Goal: Task Accomplishment & Management: Manage account settings

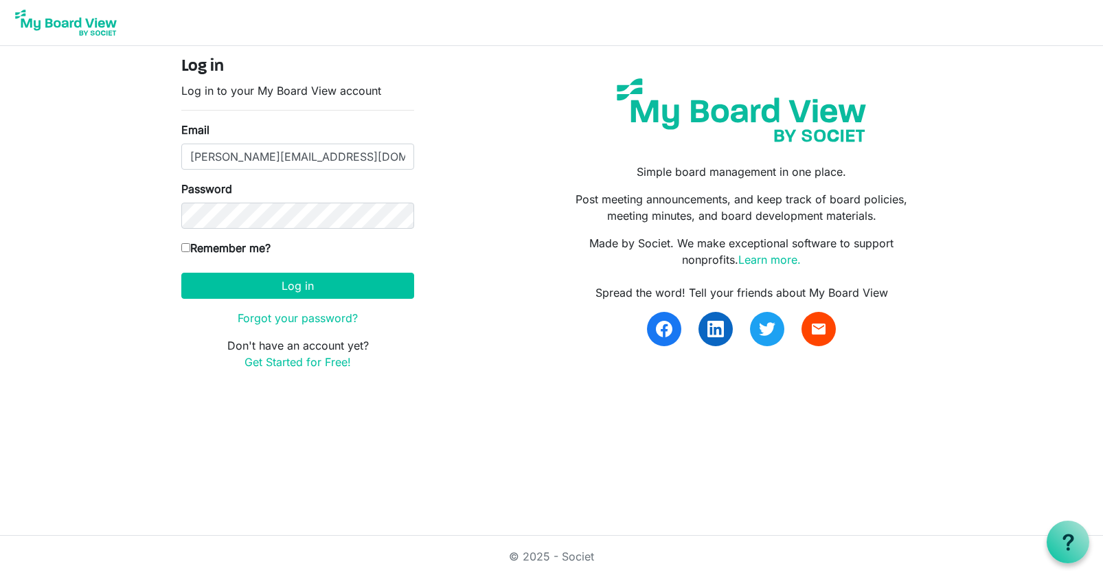
type input "[PERSON_NAME][EMAIL_ADDRESS][DOMAIN_NAME]"
click at [297, 285] on button "Log in" at bounding box center [297, 286] width 233 height 26
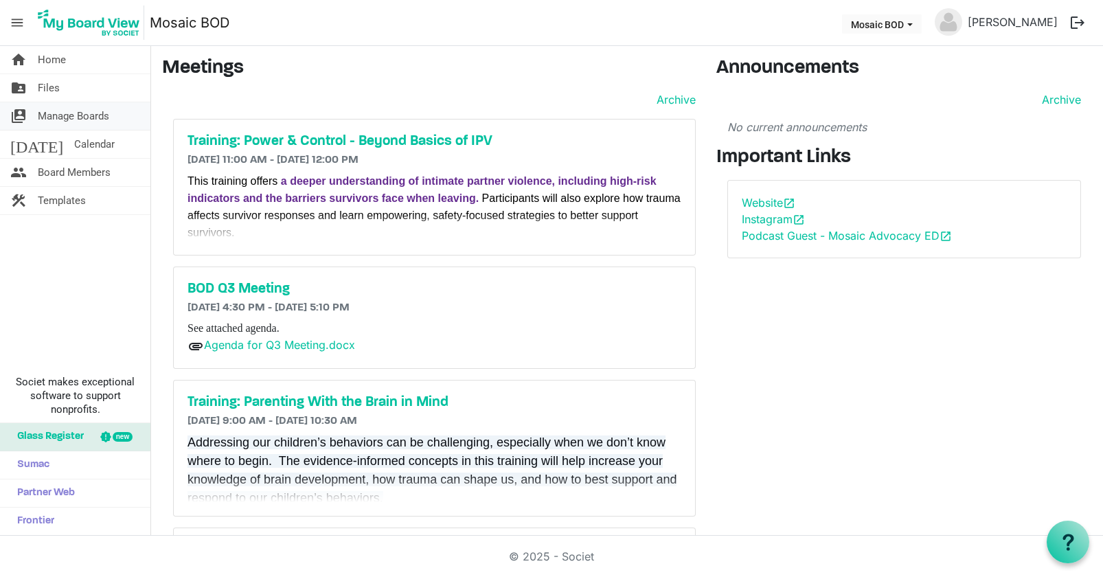
click at [67, 113] on span "Manage Boards" at bounding box center [73, 115] width 71 height 27
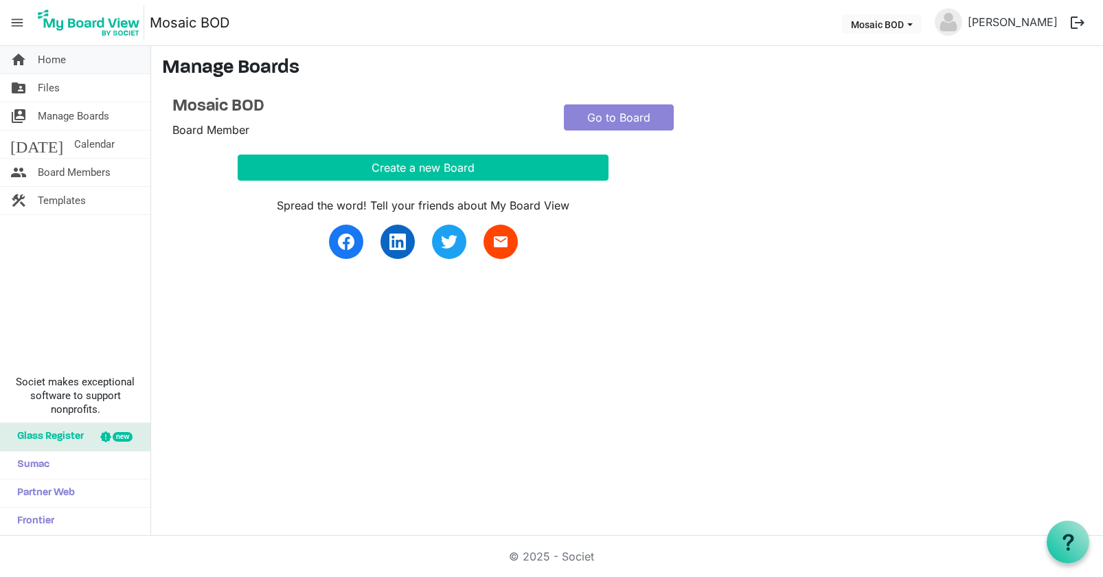
click at [56, 60] on span "Home" at bounding box center [52, 59] width 28 height 27
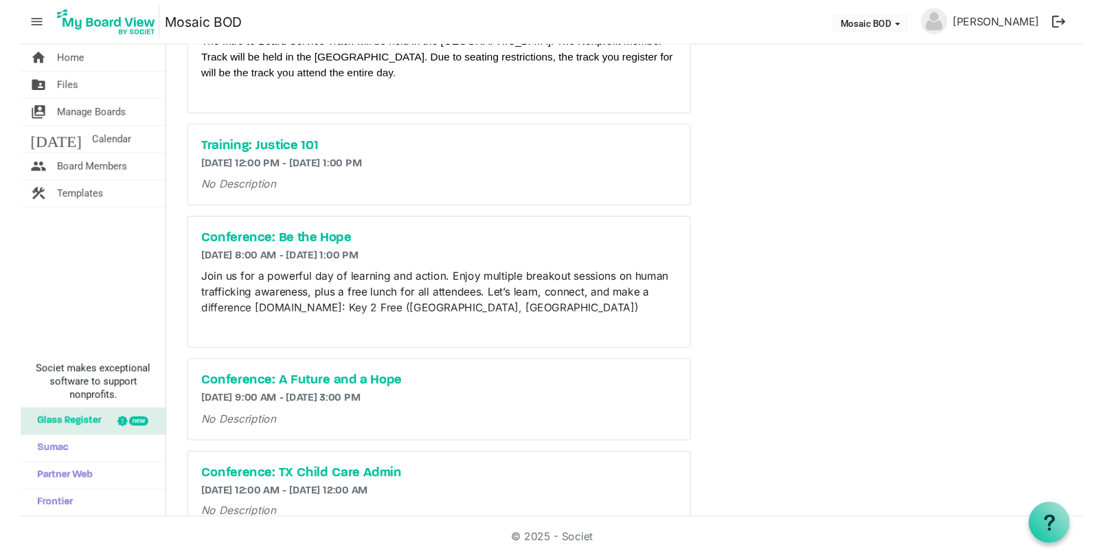
scroll to position [679, 0]
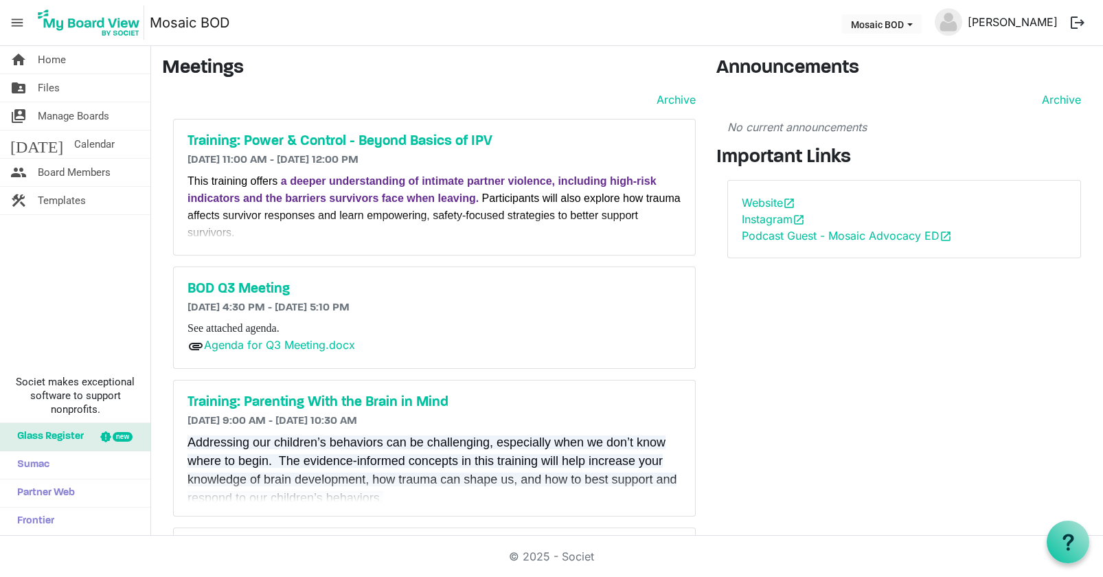
click at [1003, 25] on link "Chris Brown" at bounding box center [1012, 21] width 101 height 27
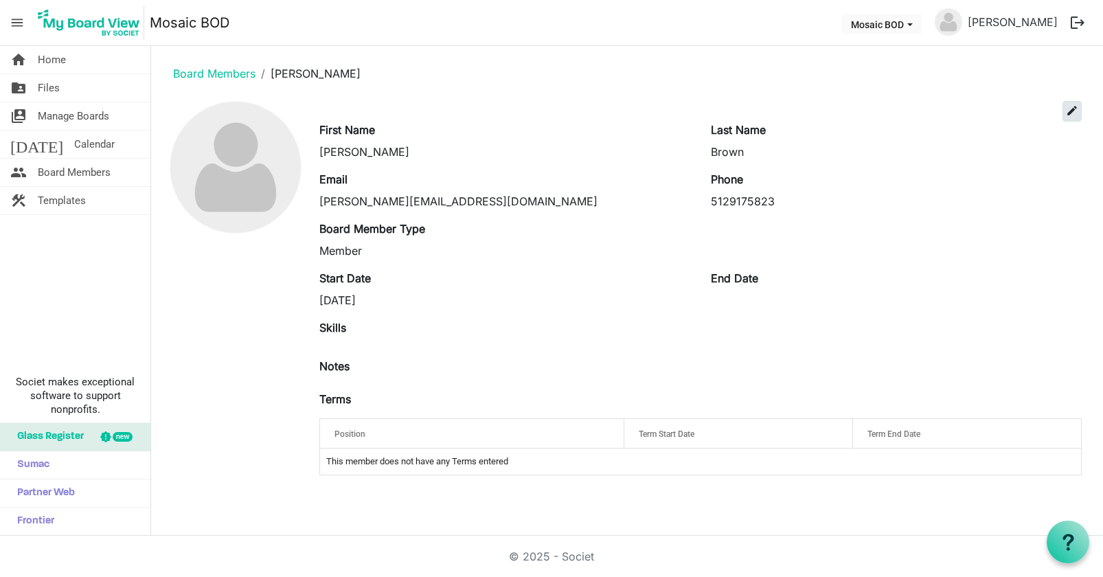
click at [1079, 109] on button "edit" at bounding box center [1072, 111] width 19 height 21
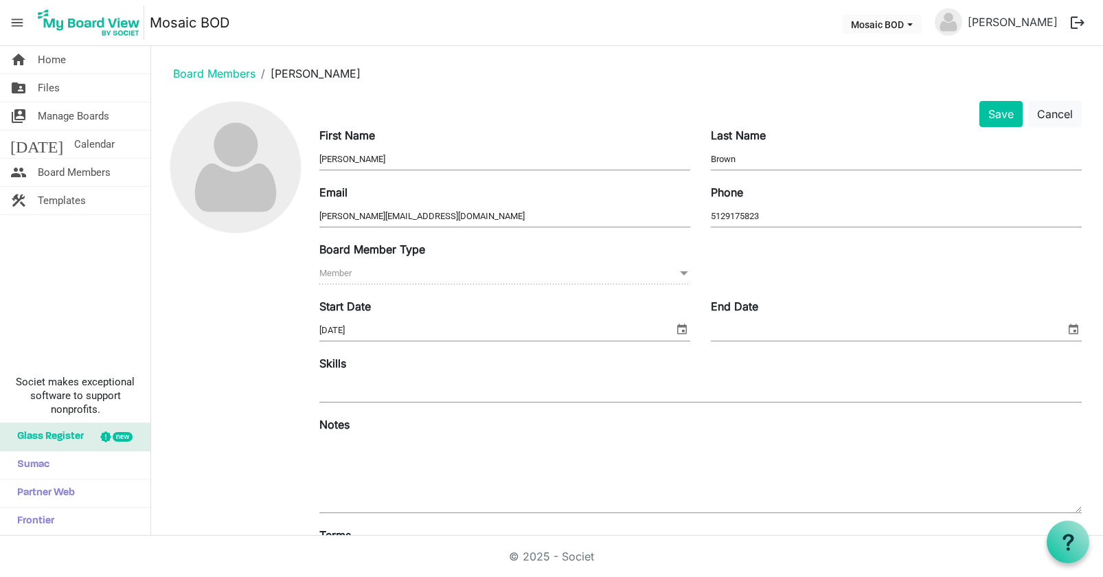
click at [481, 264] on span "Member Member" at bounding box center [504, 273] width 371 height 21
drag, startPoint x: 560, startPoint y: 279, endPoint x: 617, endPoint y: 280, distance: 57.0
click at [564, 279] on span "Member Member" at bounding box center [504, 273] width 371 height 21
click at [679, 273] on span at bounding box center [684, 273] width 12 height 15
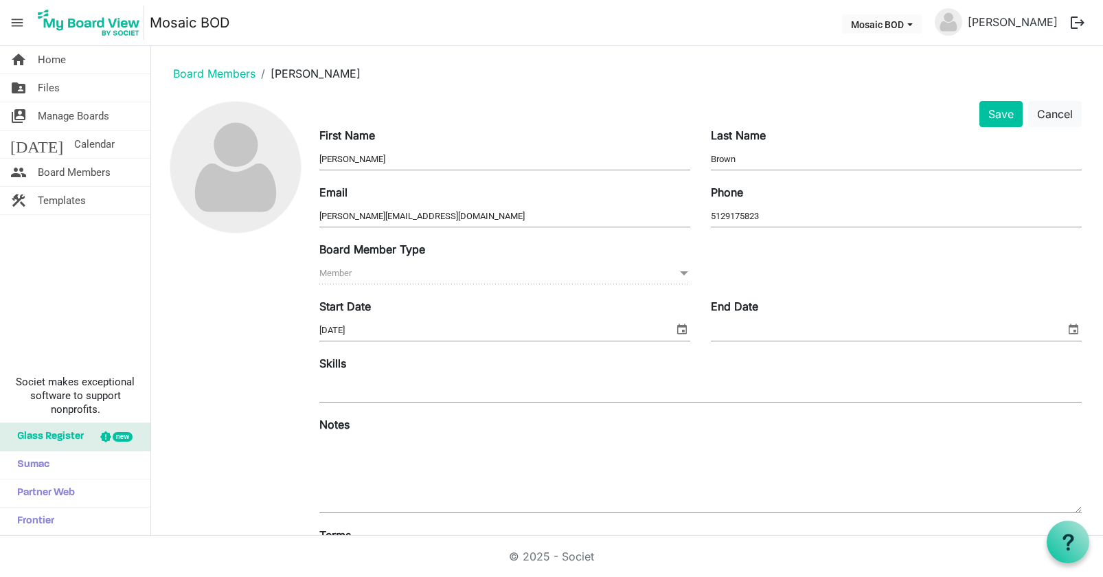
drag, startPoint x: 679, startPoint y: 274, endPoint x: 658, endPoint y: 276, distance: 21.4
click at [678, 274] on span at bounding box center [684, 273] width 12 height 15
click at [483, 282] on span "Member Member" at bounding box center [504, 273] width 371 height 21
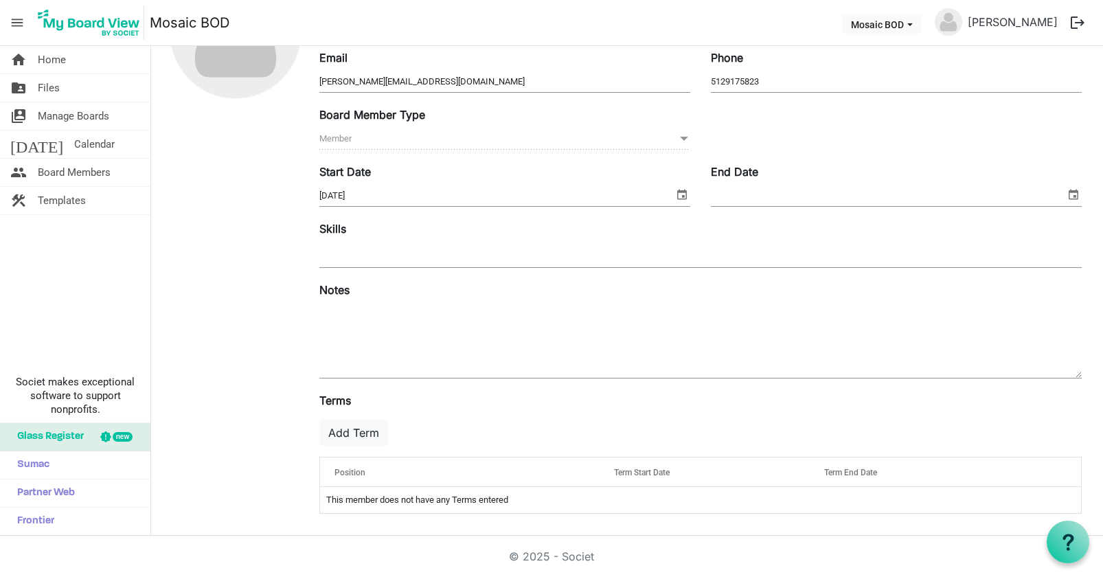
click at [361, 131] on span "Member Member" at bounding box center [504, 138] width 371 height 21
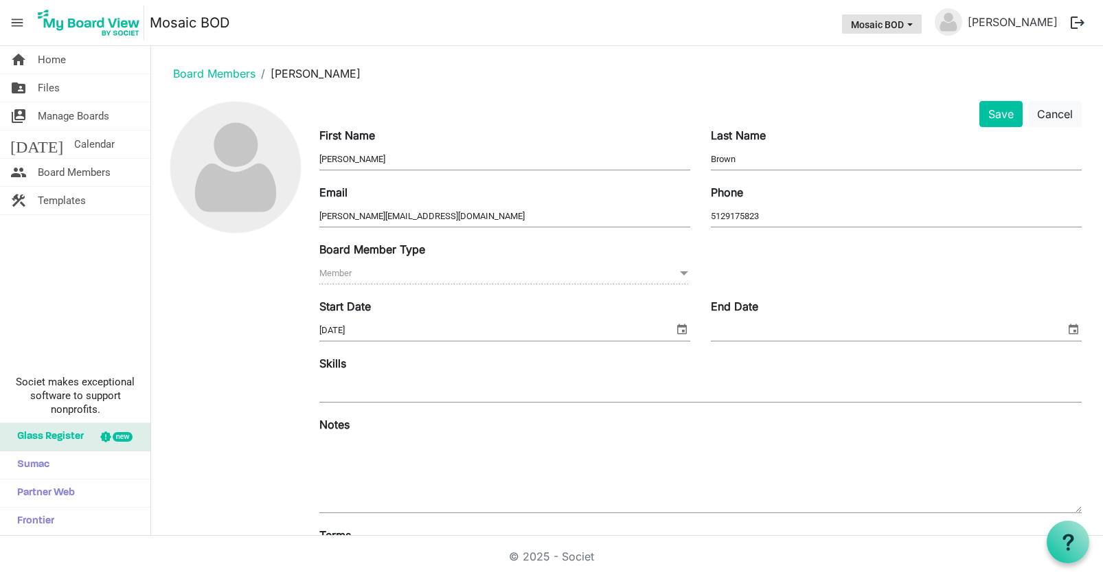
click at [913, 29] on button "Mosaic BOD" at bounding box center [882, 23] width 80 height 19
click at [905, 48] on li "Mosaic BOD" at bounding box center [910, 51] width 82 height 25
click at [997, 15] on link "[PERSON_NAME]" at bounding box center [1012, 21] width 101 height 27
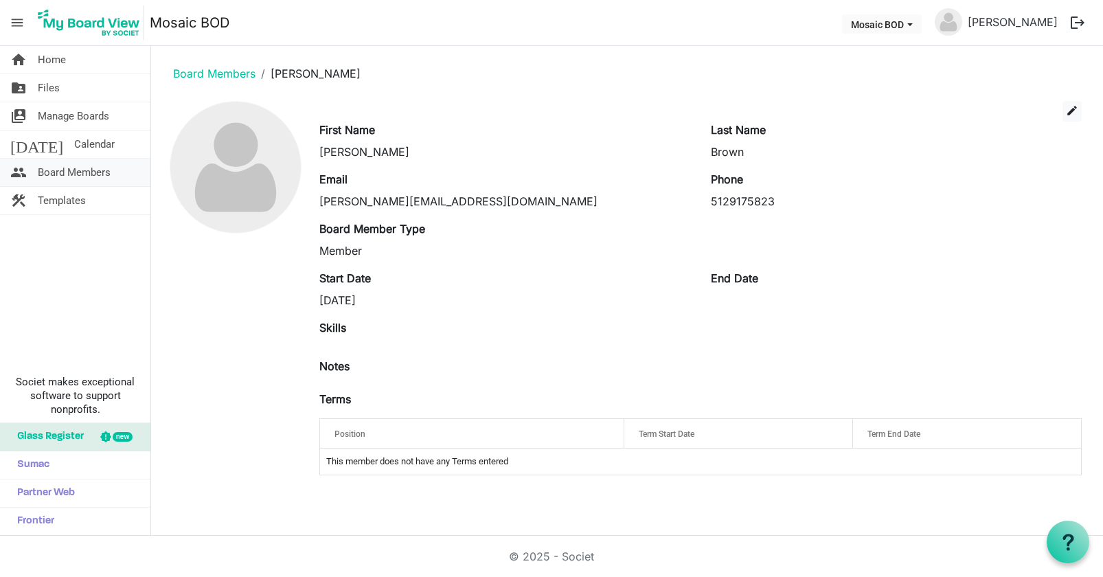
click at [75, 167] on span "Board Members" at bounding box center [74, 172] width 73 height 27
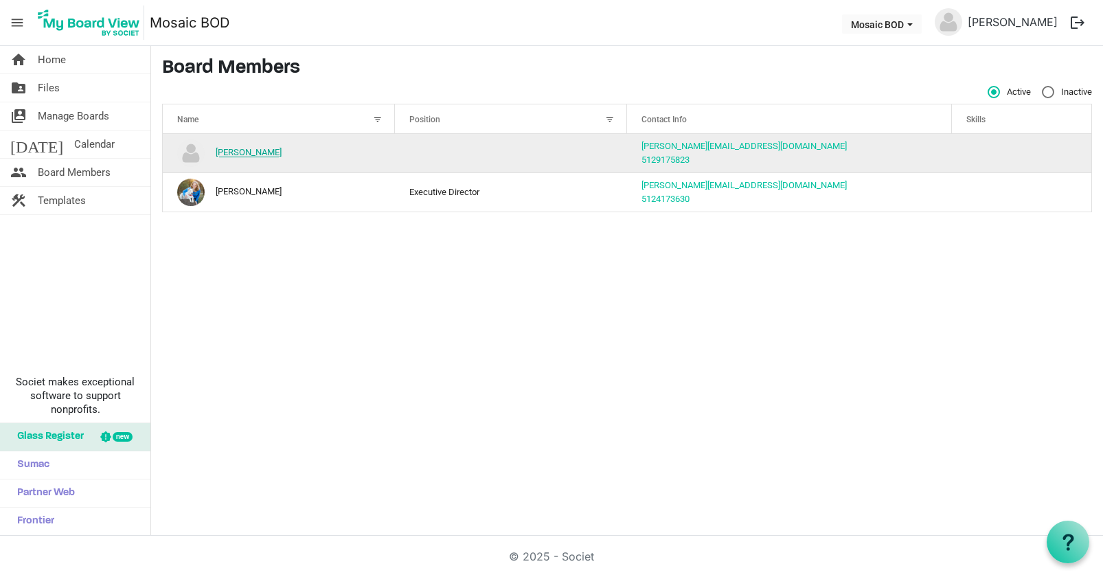
click at [255, 155] on link "[PERSON_NAME]" at bounding box center [249, 153] width 66 height 10
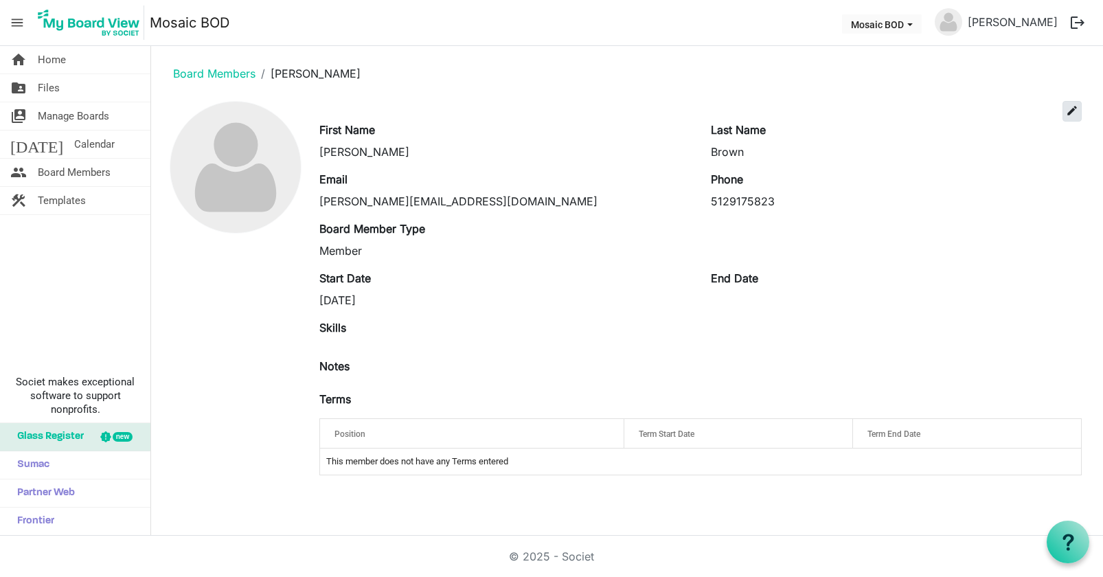
click at [1074, 111] on span "edit" at bounding box center [1072, 110] width 12 height 12
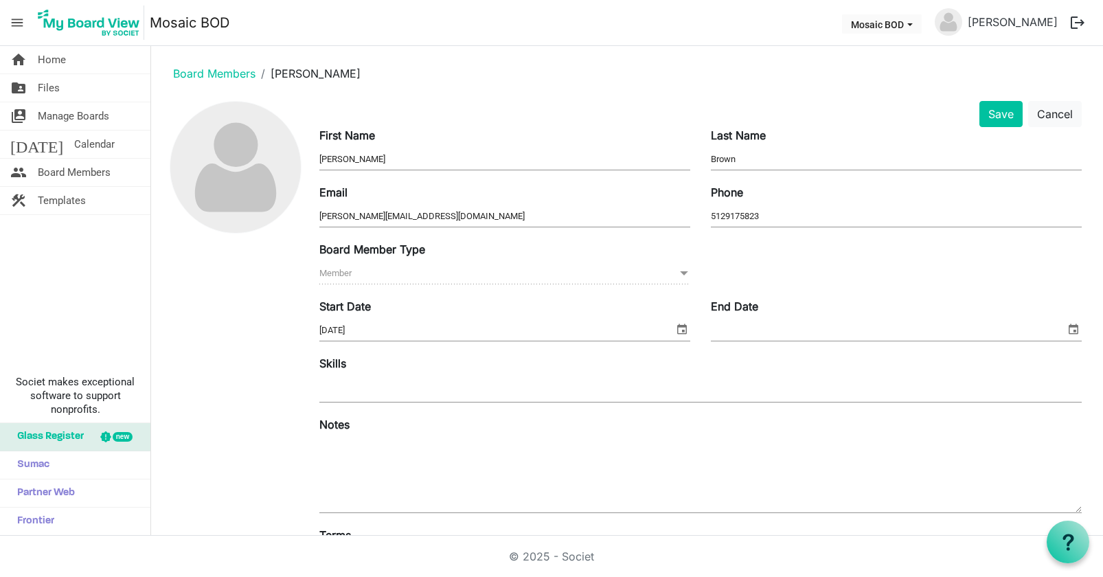
click at [427, 271] on span "Member Member" at bounding box center [504, 273] width 371 height 21
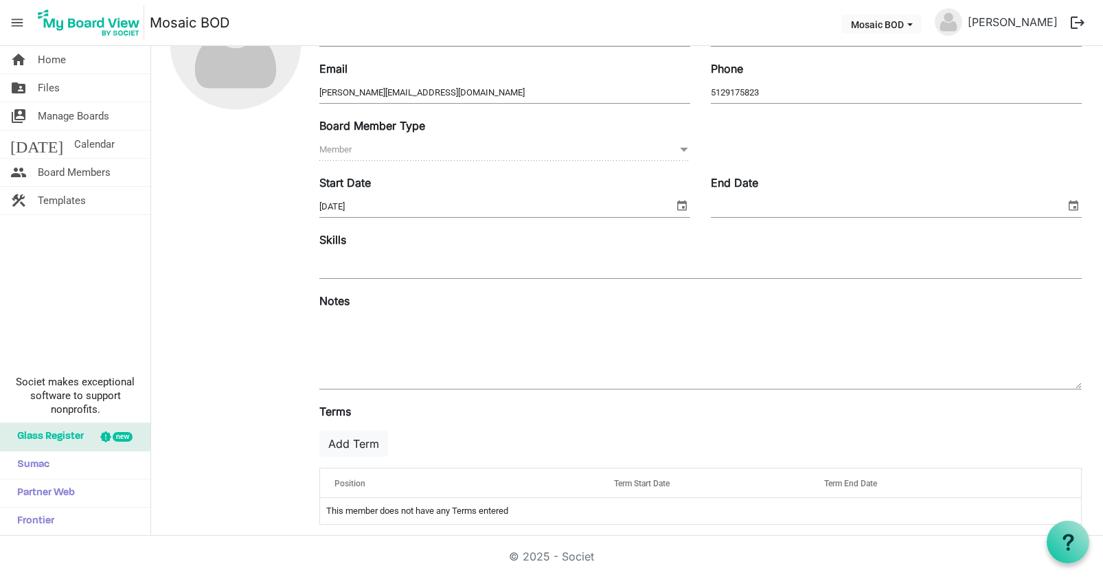
scroll to position [135, 0]
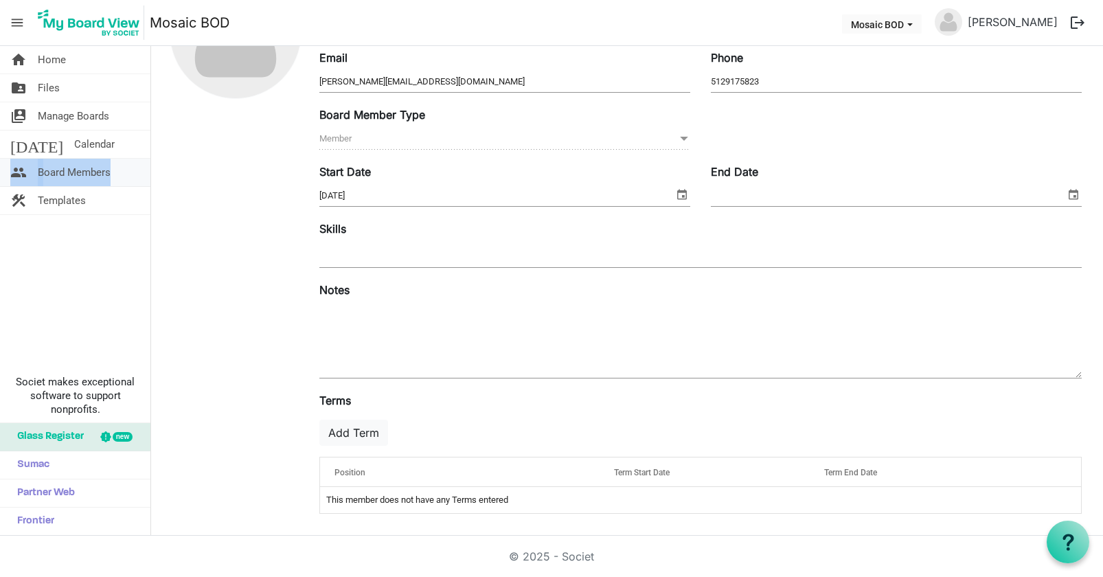
click at [91, 178] on span "Board Members" at bounding box center [74, 172] width 73 height 27
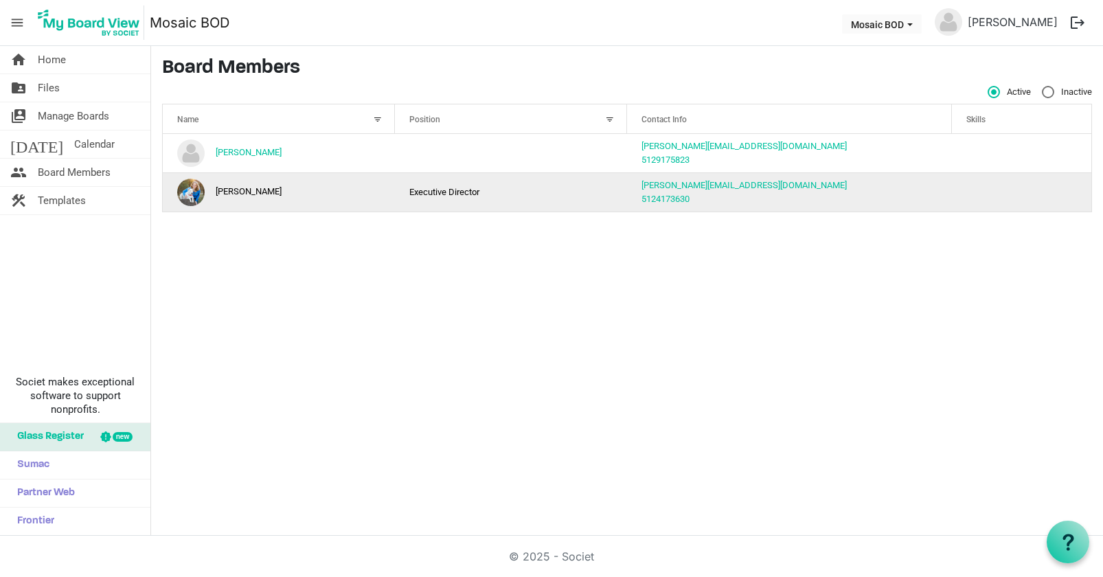
click at [273, 196] on td "[PERSON_NAME]" at bounding box center [279, 191] width 232 height 39
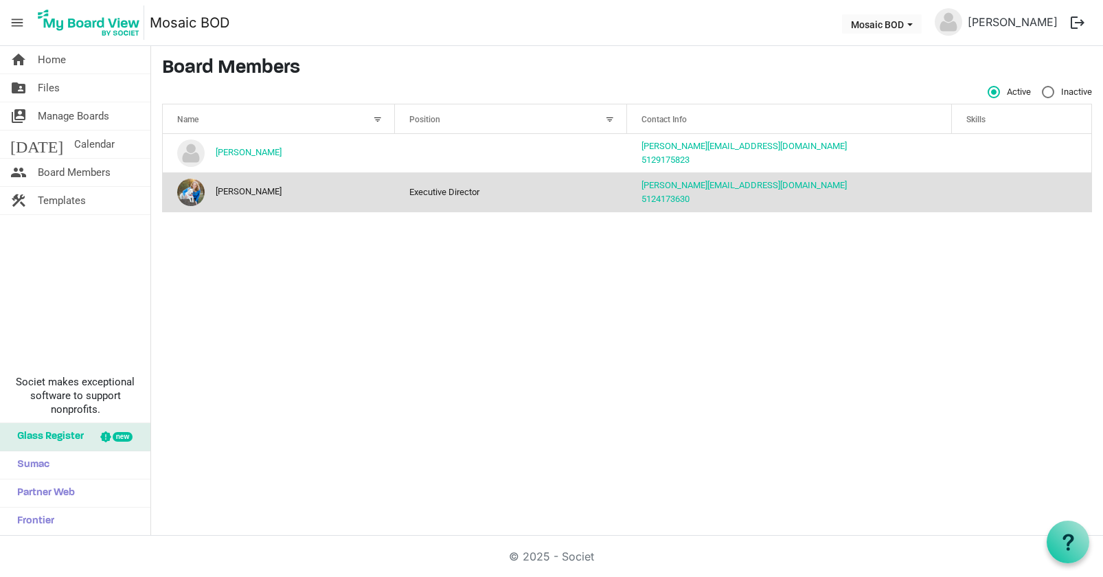
click at [190, 190] on img "Michalina Armulowicz is template cell column header Name" at bounding box center [190, 192] width 27 height 27
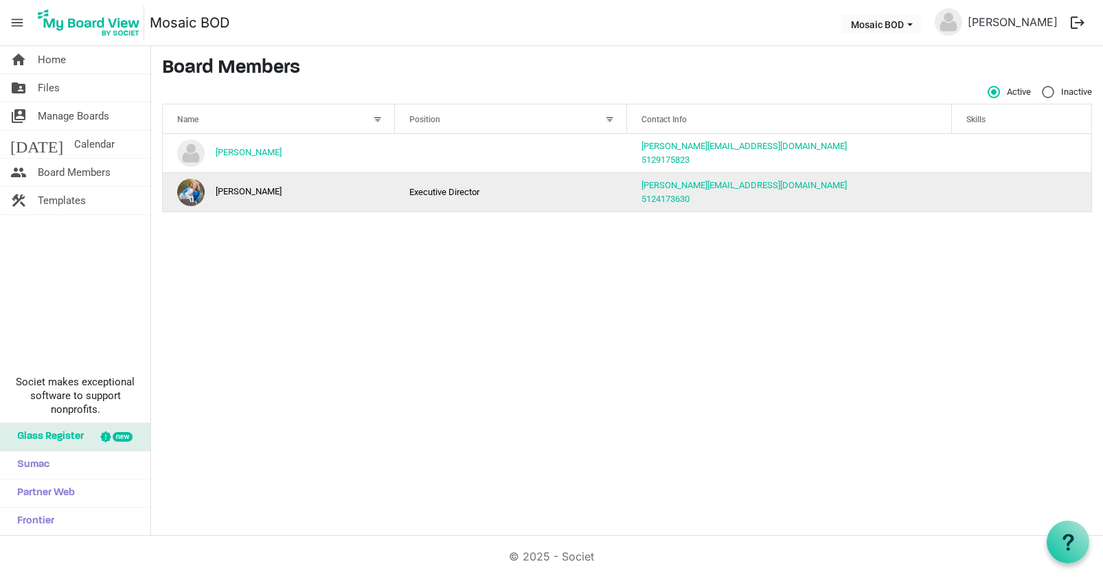
click at [449, 188] on td "Executive Director" at bounding box center [511, 191] width 232 height 39
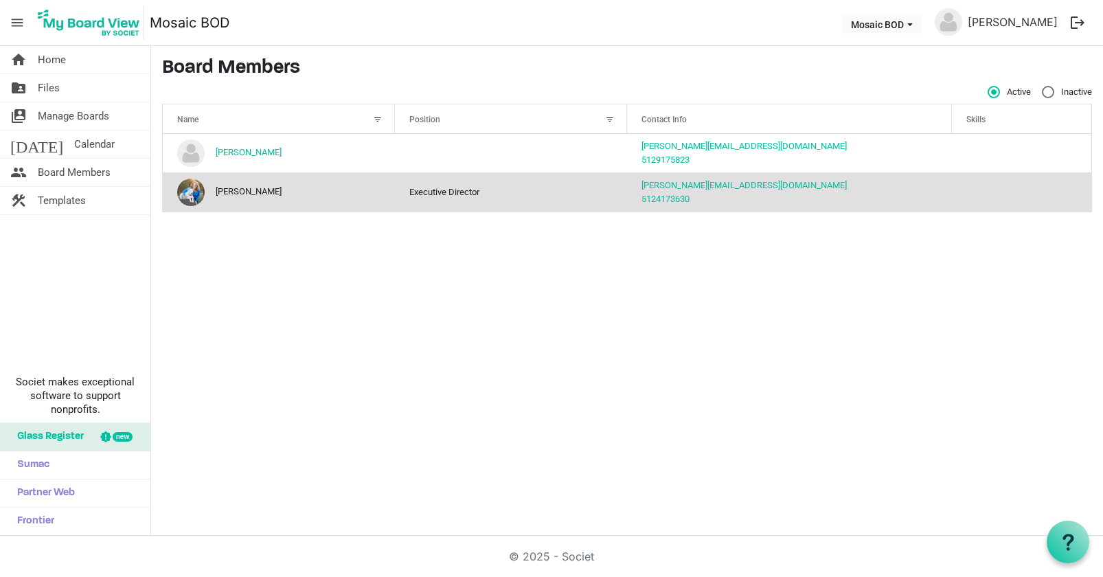
click at [445, 188] on td "Executive Director" at bounding box center [511, 191] width 232 height 39
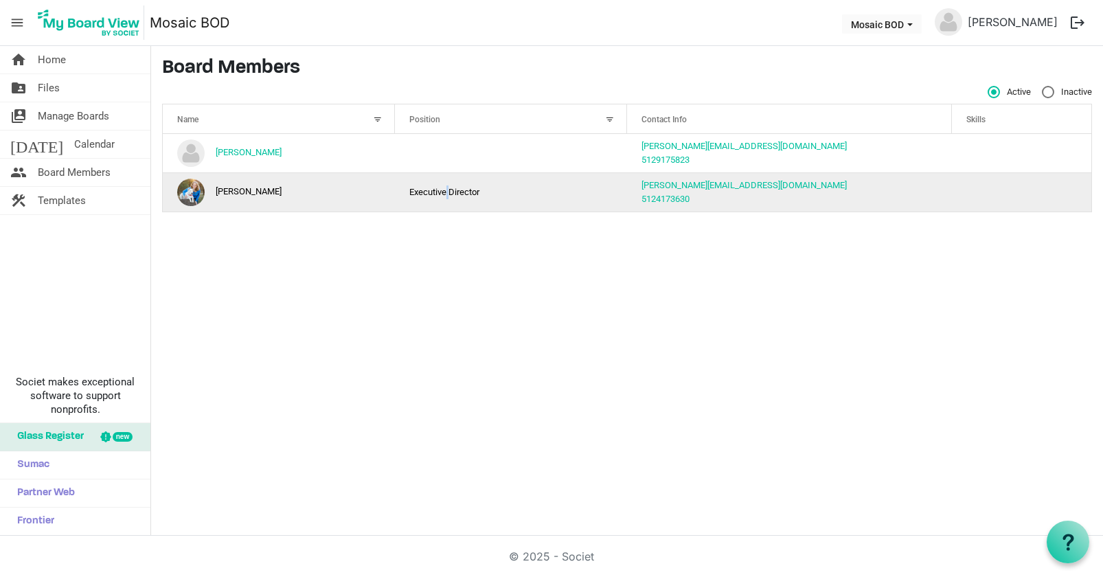
click at [445, 188] on td "Executive Director" at bounding box center [511, 191] width 232 height 39
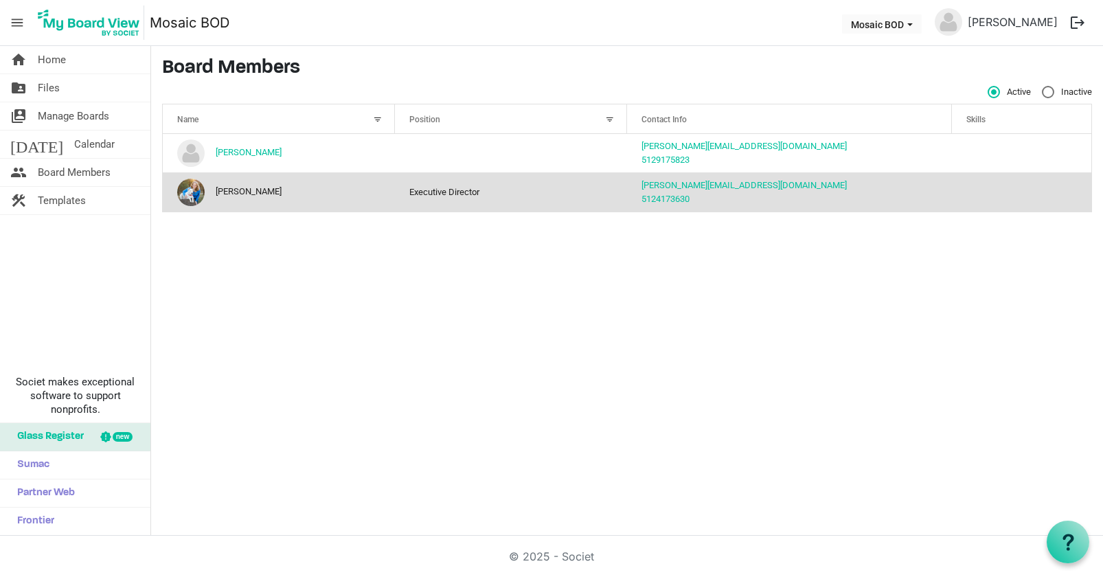
click at [346, 188] on td "[PERSON_NAME]" at bounding box center [279, 191] width 232 height 39
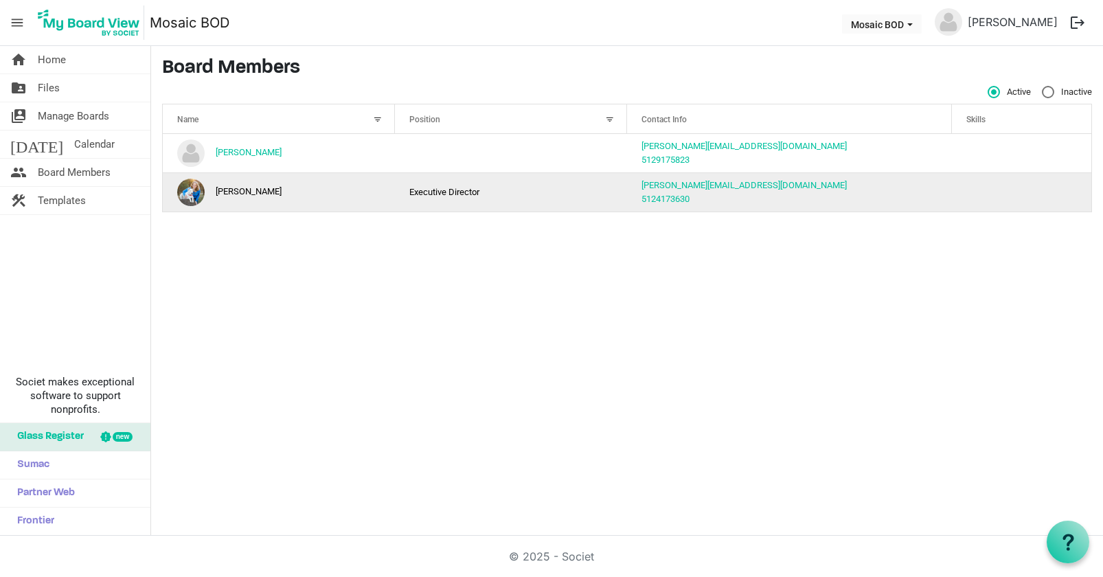
click at [346, 188] on td "[PERSON_NAME]" at bounding box center [279, 191] width 232 height 39
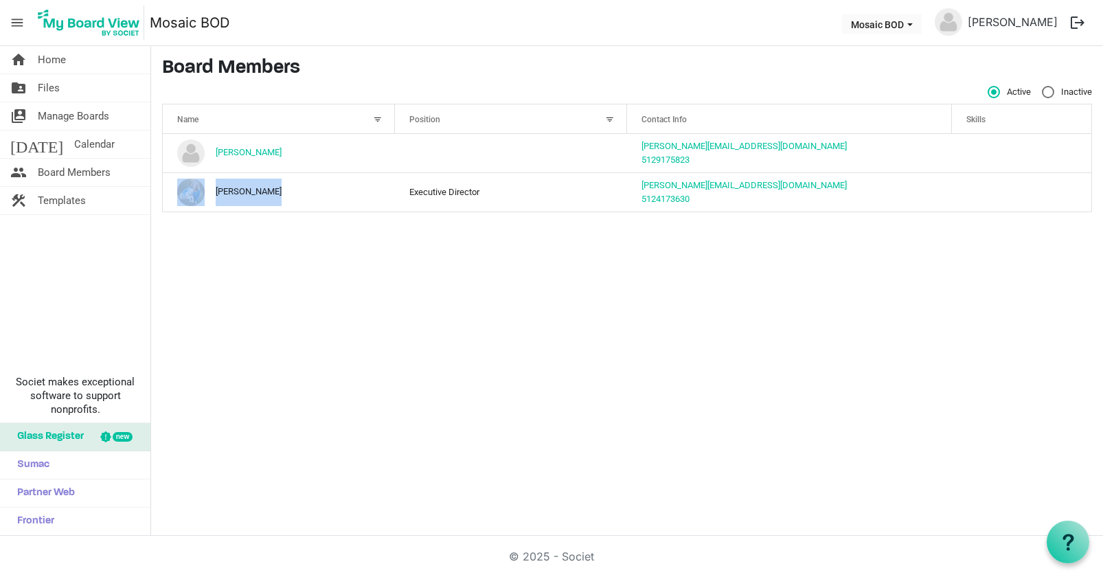
click at [299, 240] on div "home Home folder_shared Files switch_account Manage Boards [DATE] Calendar peop…" at bounding box center [551, 291] width 1103 height 490
click at [94, 111] on span "Manage Boards" at bounding box center [73, 115] width 71 height 27
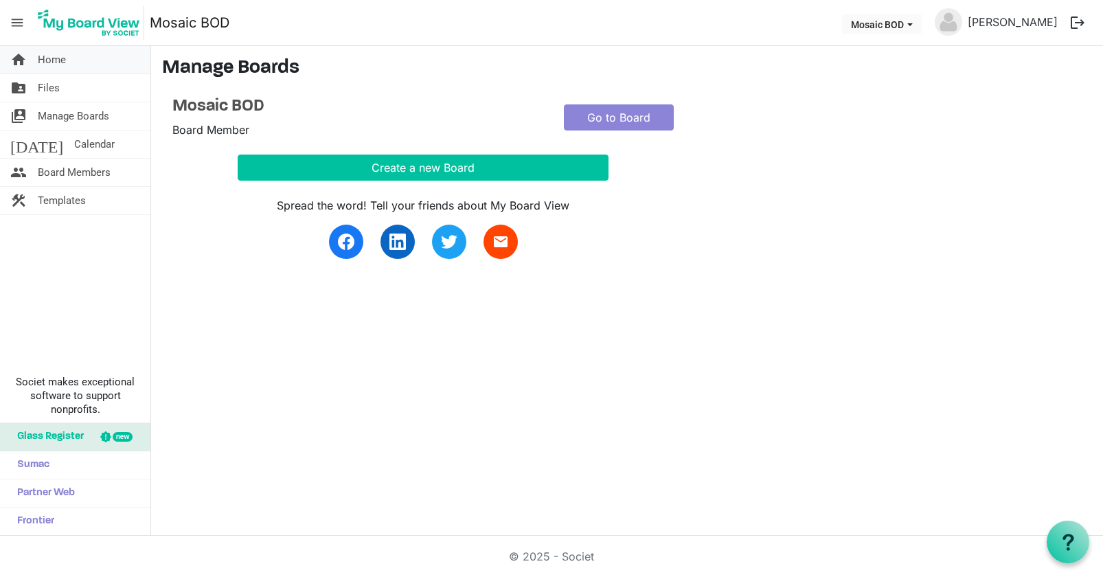
click at [91, 66] on link "home Home" at bounding box center [75, 59] width 150 height 27
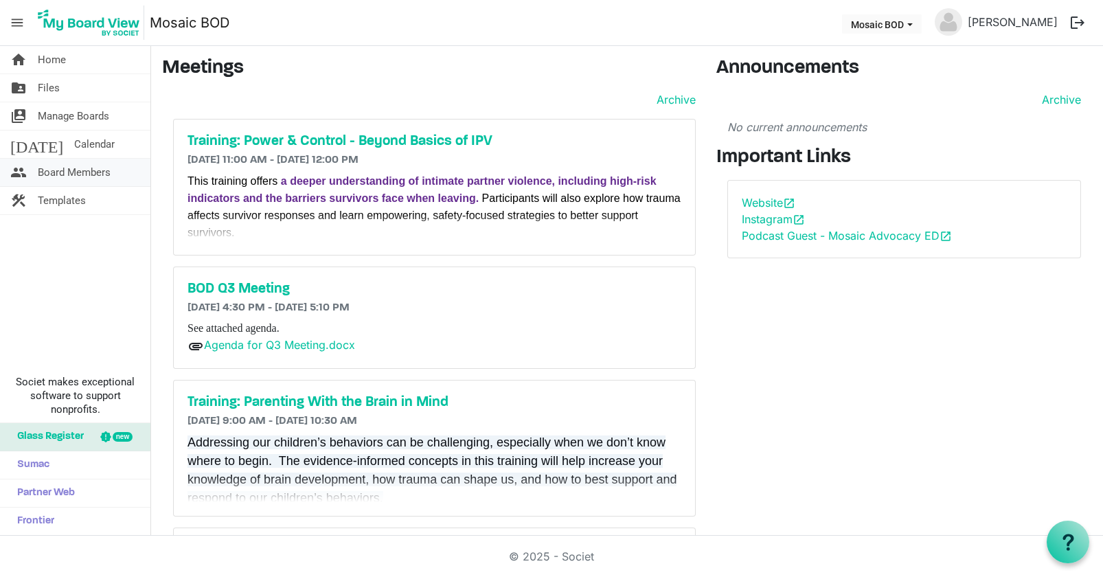
click at [68, 168] on span "Board Members" at bounding box center [74, 172] width 73 height 27
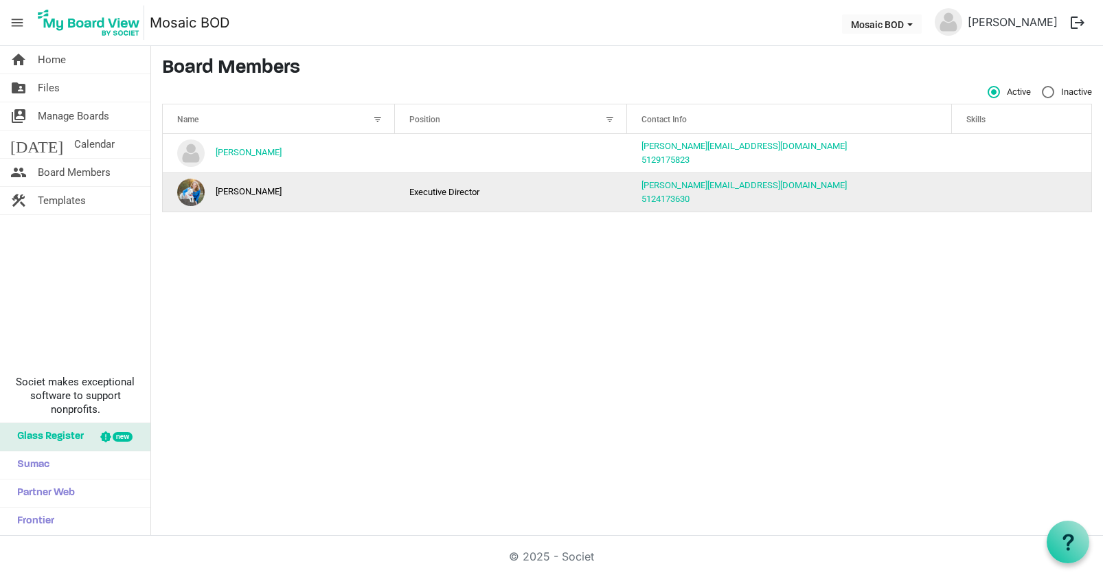
click at [253, 190] on td "[PERSON_NAME]" at bounding box center [279, 191] width 232 height 39
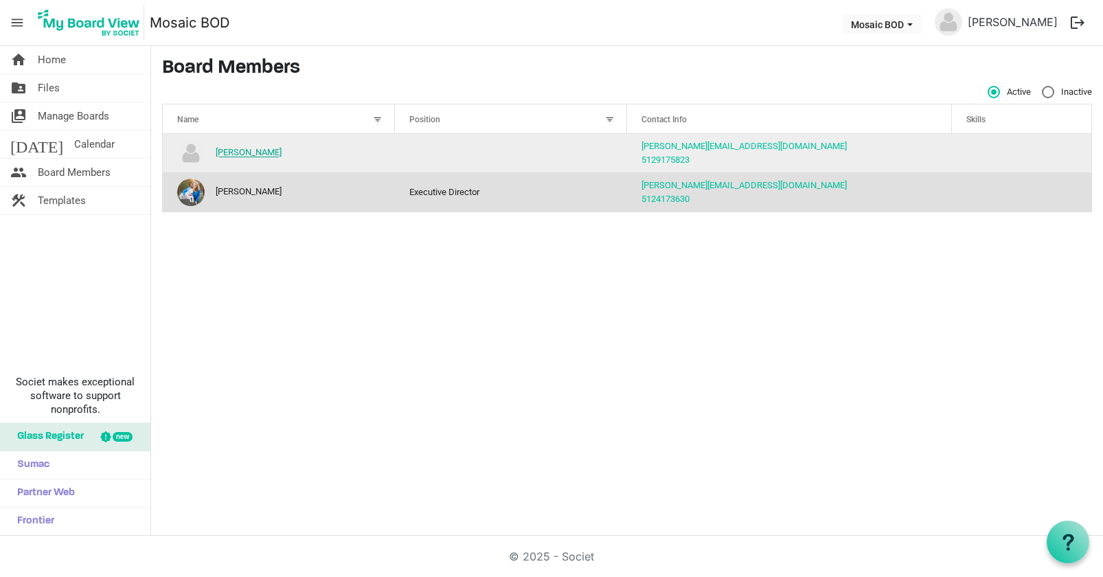
click at [247, 152] on link "[PERSON_NAME]" at bounding box center [249, 153] width 66 height 10
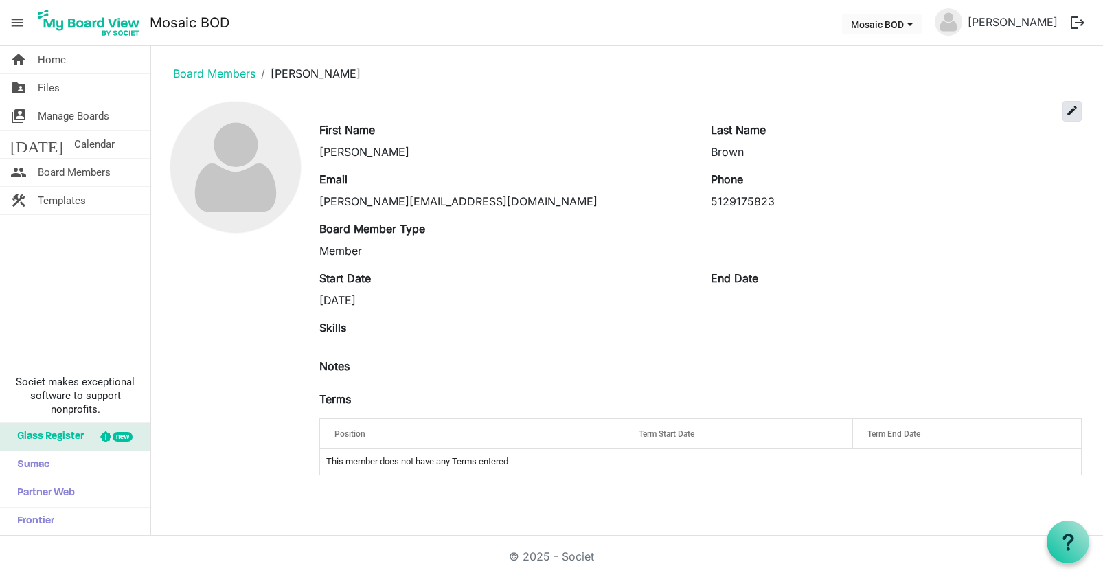
click at [1071, 117] on button "edit" at bounding box center [1072, 111] width 19 height 21
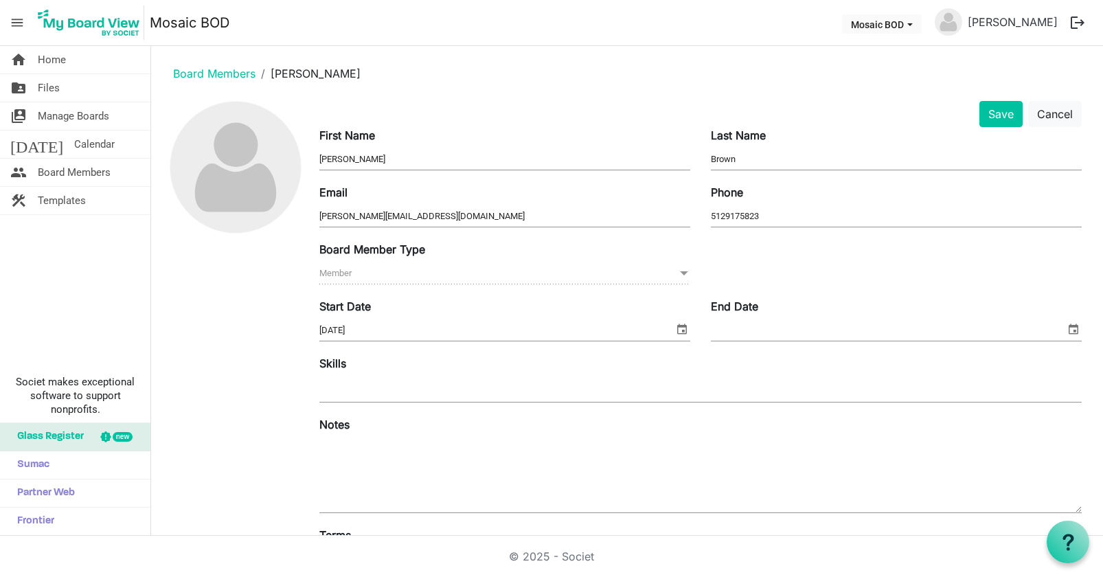
scroll to position [135, 0]
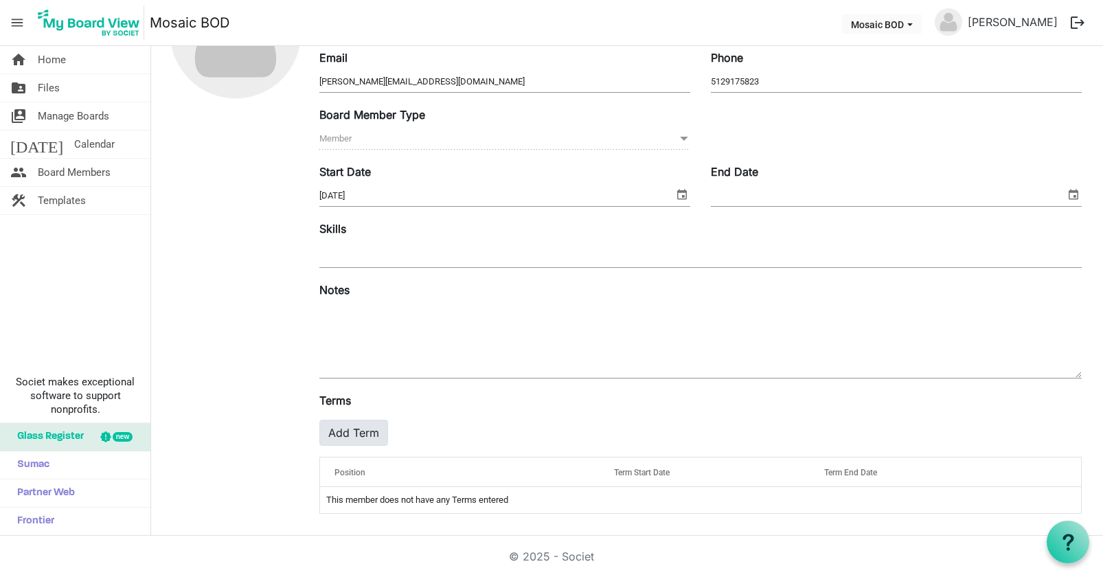
click at [348, 429] on button "Add Term" at bounding box center [353, 433] width 69 height 26
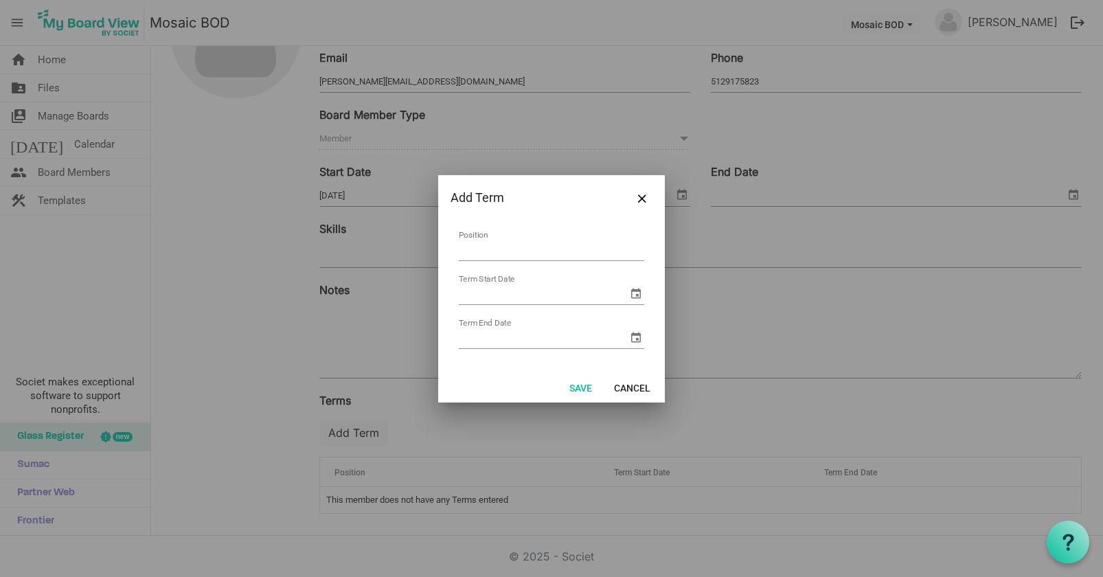
click at [527, 251] on input "Position" at bounding box center [551, 250] width 185 height 21
type input "Board Chair"
click at [598, 291] on input "Term Start Date" at bounding box center [543, 294] width 169 height 21
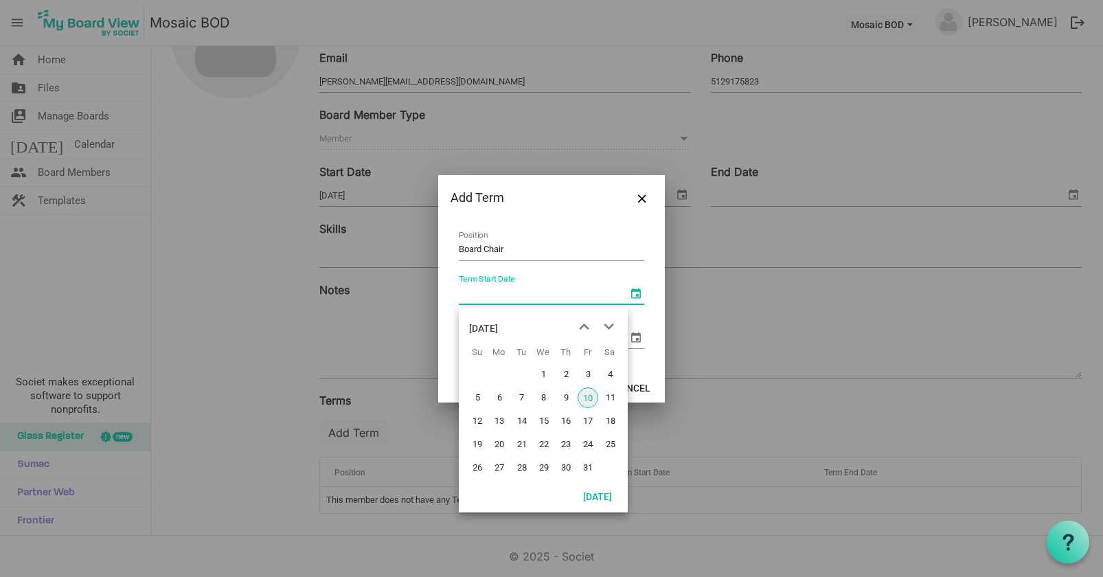
click at [640, 292] on span "select" at bounding box center [636, 293] width 16 height 16
click at [604, 372] on span "4" at bounding box center [610, 374] width 21 height 21
type input "[DATE]"
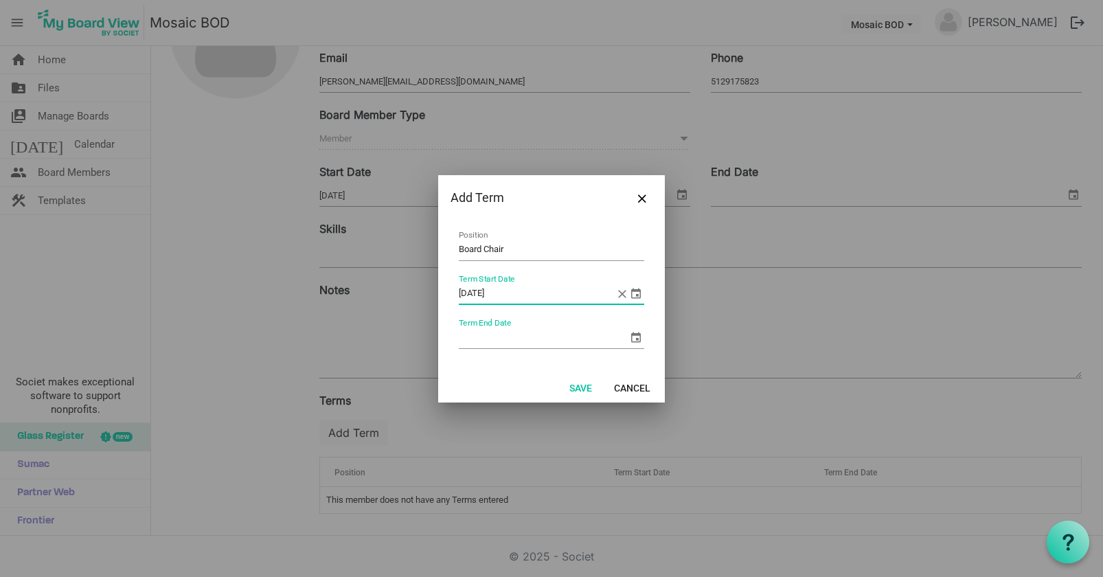
click at [635, 335] on span "select" at bounding box center [636, 337] width 16 height 16
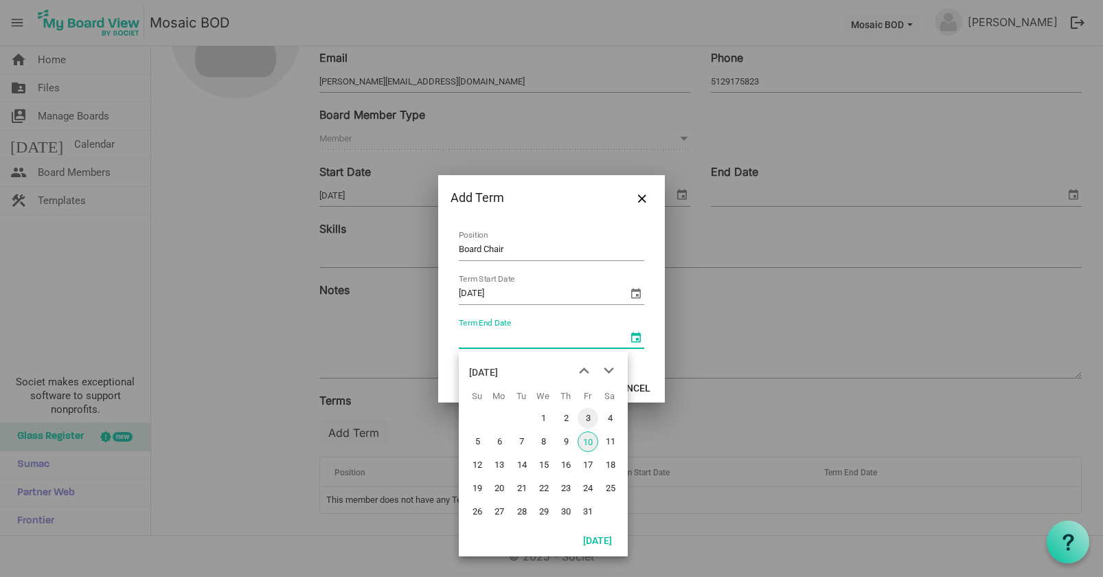
click at [583, 419] on span "3" at bounding box center [588, 418] width 21 height 21
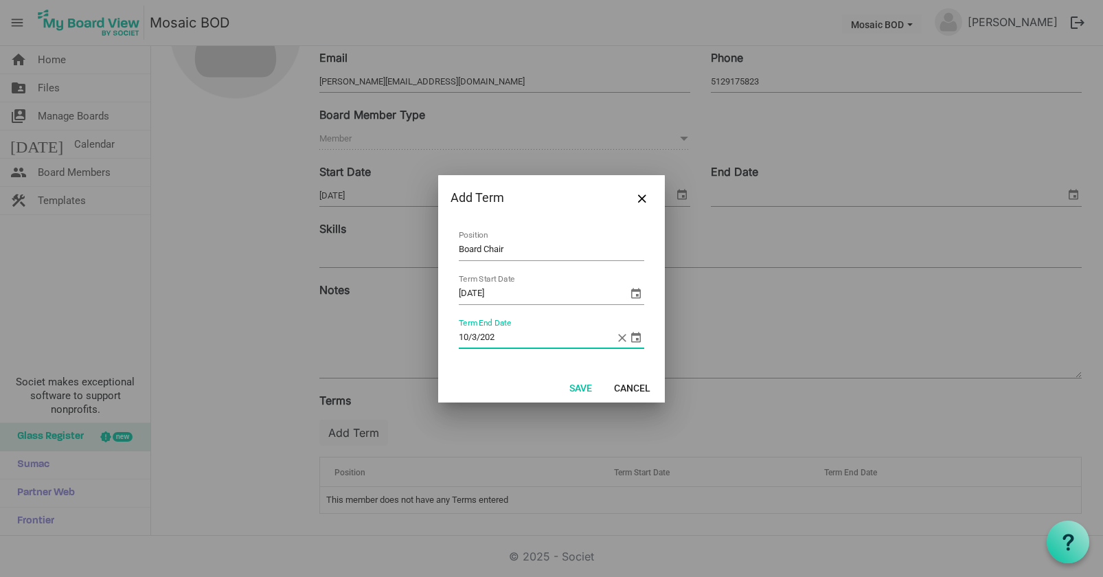
type input "10/3/2026"
click at [580, 392] on button "Save" at bounding box center [580, 387] width 41 height 19
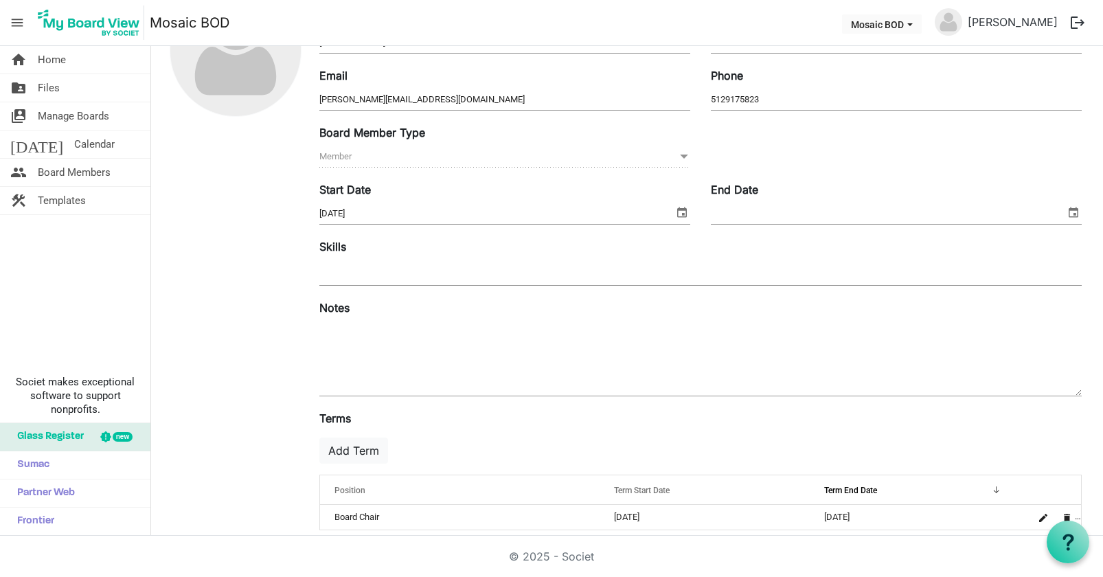
scroll to position [134, 0]
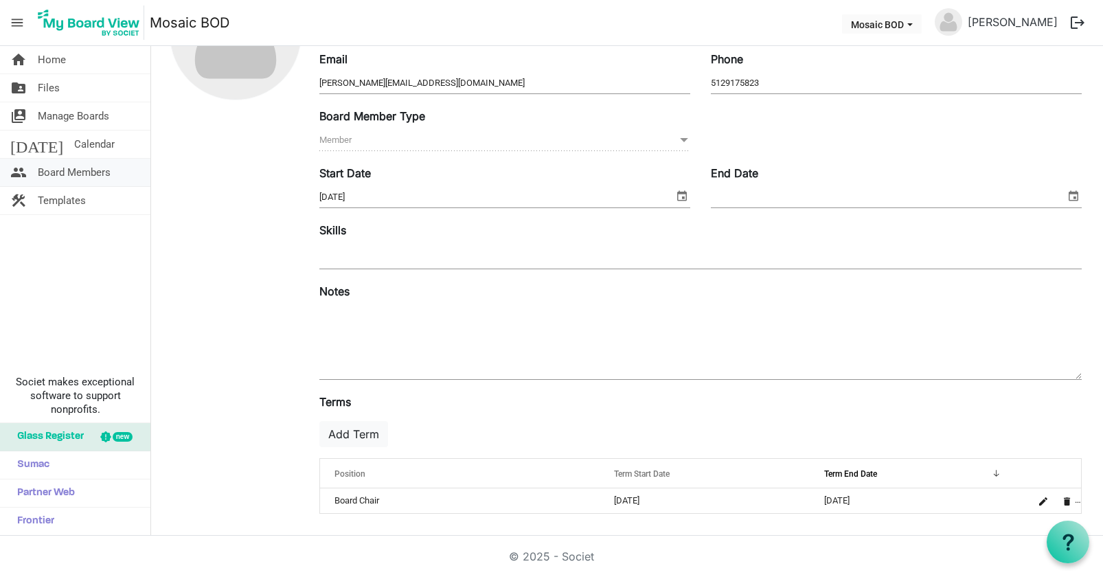
click at [78, 174] on span "Board Members" at bounding box center [74, 172] width 73 height 27
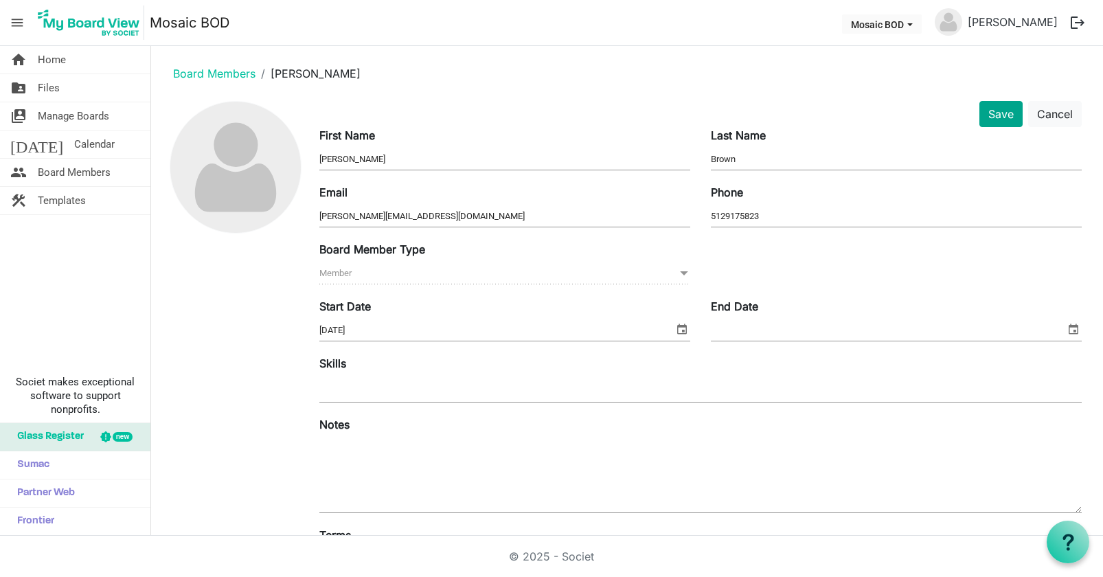
click at [995, 112] on button "Save" at bounding box center [1000, 114] width 43 height 26
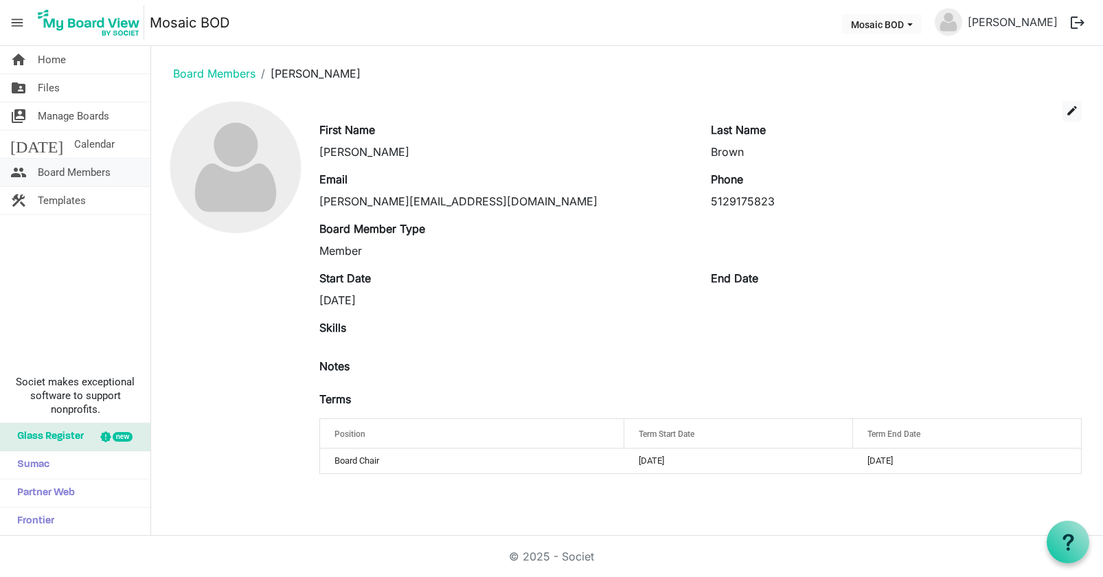
click at [51, 173] on span "Board Members" at bounding box center [74, 172] width 73 height 27
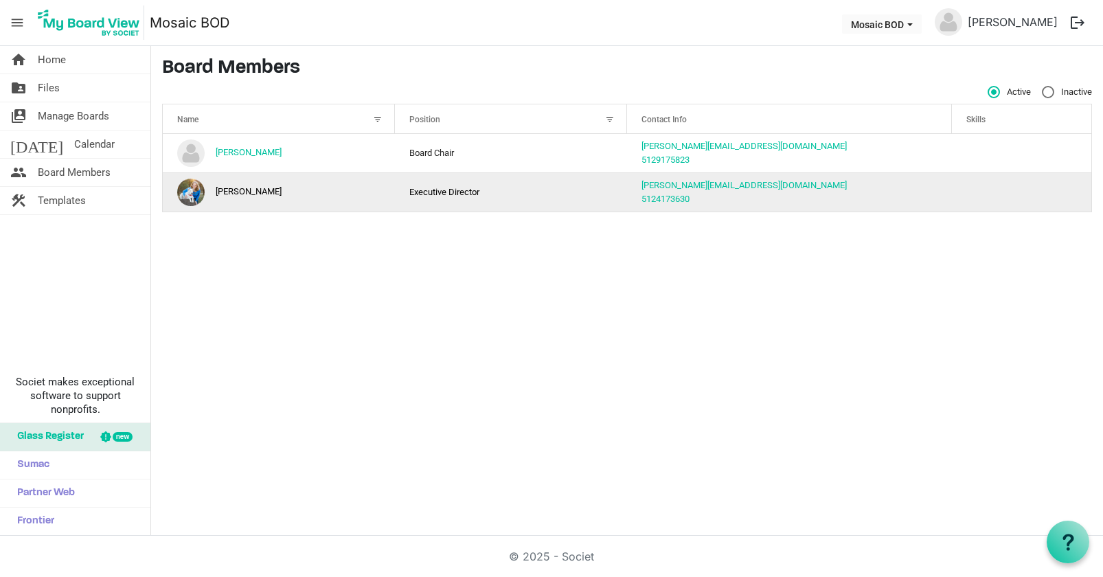
click at [251, 196] on td "Michalina Armulowicz" at bounding box center [279, 191] width 232 height 39
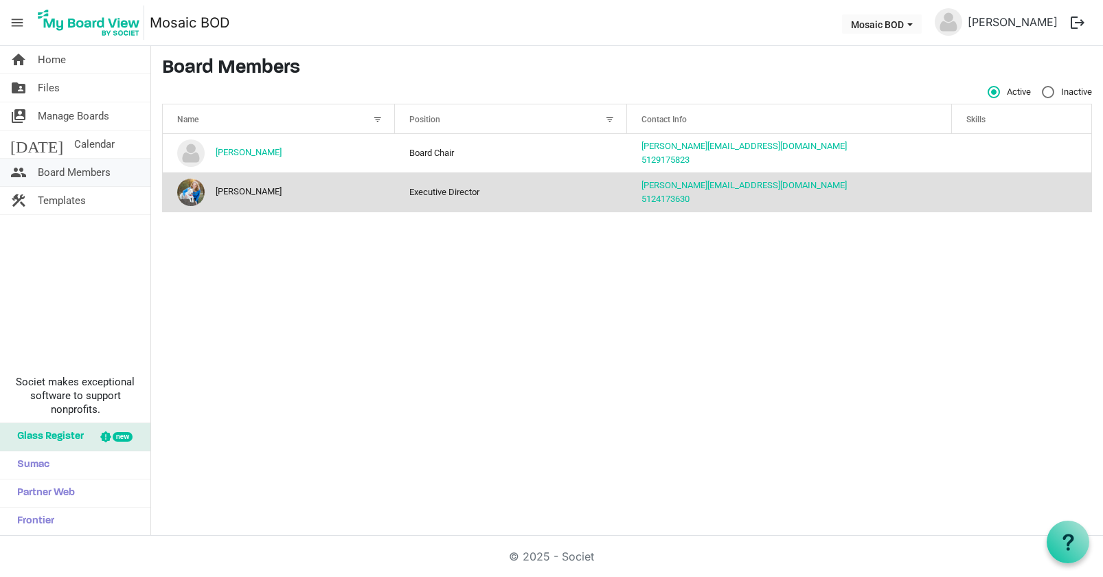
click at [80, 168] on span "Board Members" at bounding box center [74, 172] width 73 height 27
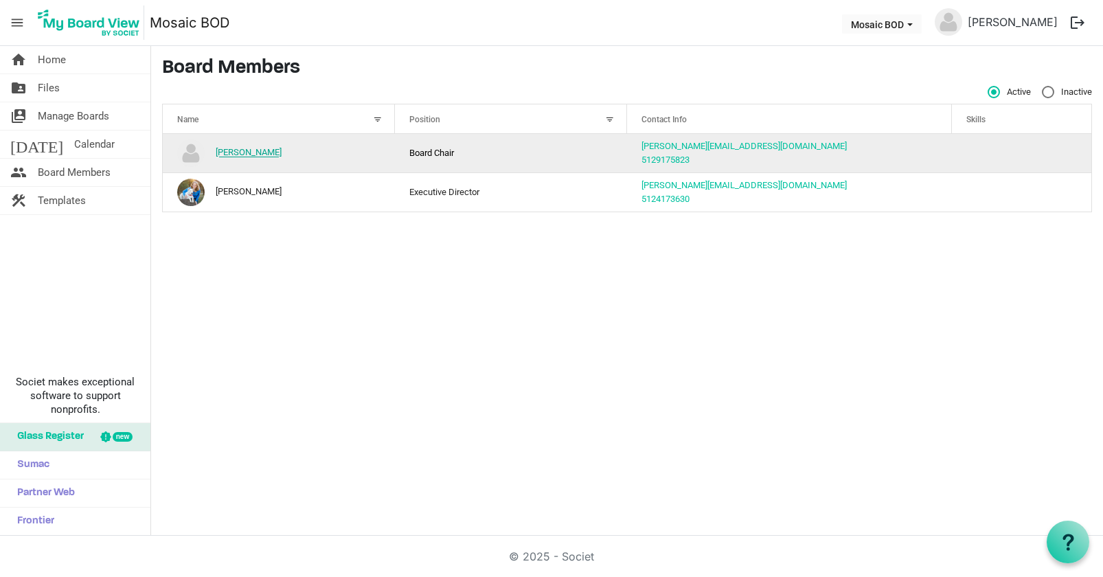
click at [262, 152] on link "[PERSON_NAME]" at bounding box center [249, 153] width 66 height 10
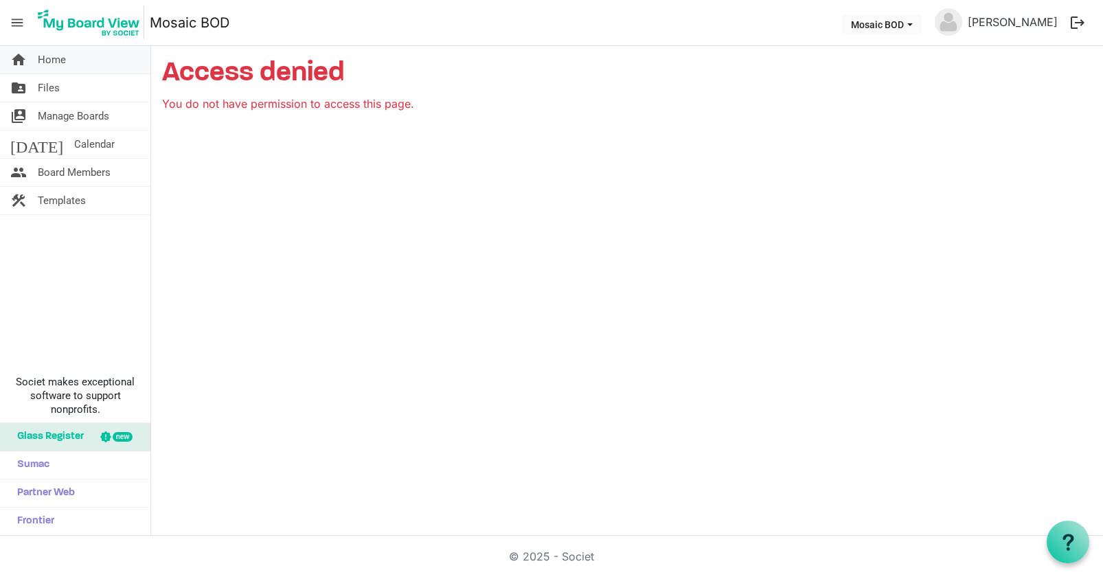
click at [65, 54] on span "Home" at bounding box center [52, 59] width 28 height 27
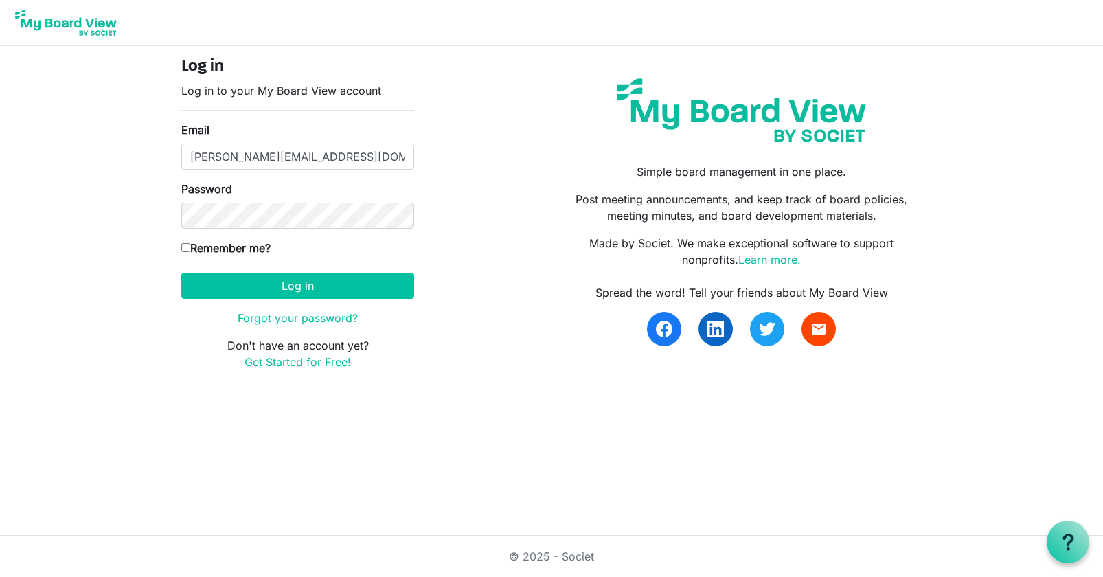
type input "chris@mosaicadvocacy.org"
click at [297, 285] on button "Log in" at bounding box center [297, 286] width 233 height 26
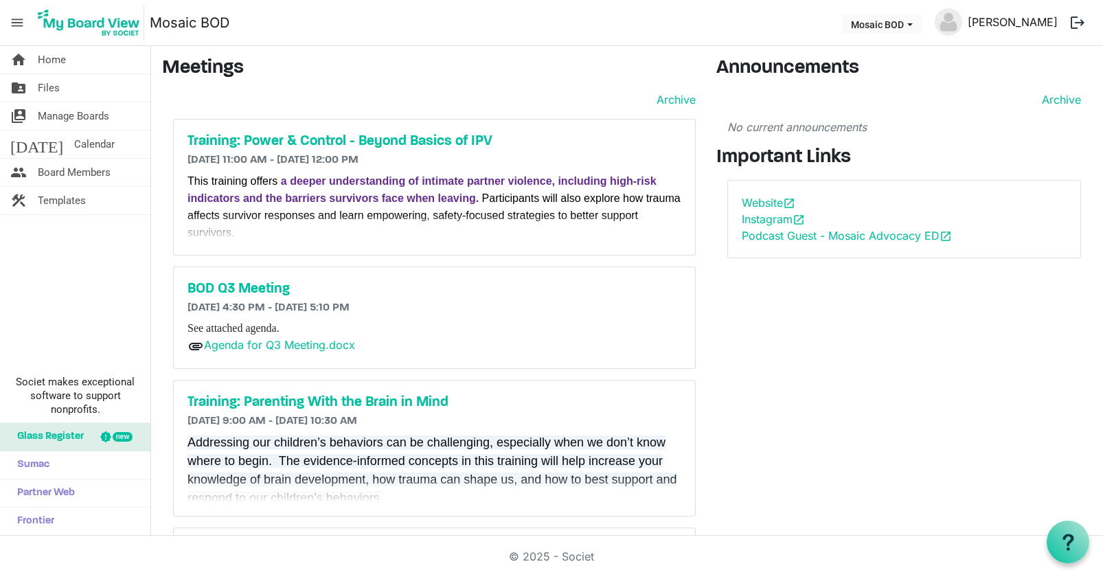
click at [997, 24] on link "[PERSON_NAME]" at bounding box center [1012, 21] width 101 height 27
